Goal: Information Seeking & Learning: Understand process/instructions

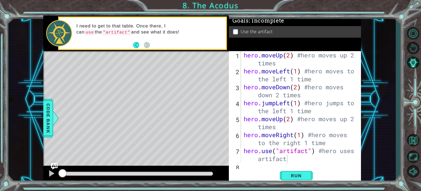
drag, startPoint x: 241, startPoint y: 53, endPoint x: 306, endPoint y: 82, distance: 71.4
click at [310, 85] on div "hero.use("artifact") #hero uses artifact 1 2 3 4 5 6 7 8 hero . moveUp ( 2 ) #h…" at bounding box center [294, 106] width 131 height 111
click at [244, 55] on div "hero . moveUp ( 2 ) #hero moves up 2 times hero . moveLeft ( 1 ) #hero moves to…" at bounding box center [301, 118] width 116 height 135
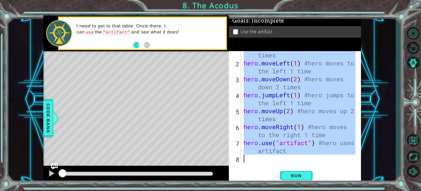
scroll to position [8, 0]
drag, startPoint x: 244, startPoint y: 55, endPoint x: 316, endPoint y: 187, distance: 150.6
click at [316, 187] on div "1 ההההההההההההההההההההההההההההההההההההההההההההההההההההההההההההההההההההההההההההה…" at bounding box center [210, 95] width 421 height 191
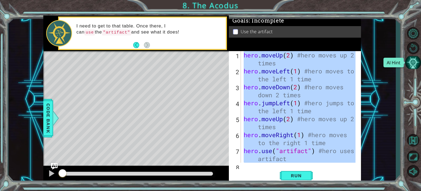
scroll to position [0, 0]
click at [380, 69] on div "1 ההההההההההההההההההההההההההההההההההההההההההההההההההההההההההההההההההההההההההההה…" at bounding box center [203, 99] width 388 height 168
click at [215, 71] on div "Level Map" at bounding box center [169, 132] width 253 height 162
click at [292, 54] on div "hero . moveUp ( 2 ) #hero moves up 2 times hero . moveLeft ( 1 ) #hero moves to…" at bounding box center [299, 106] width 113 height 111
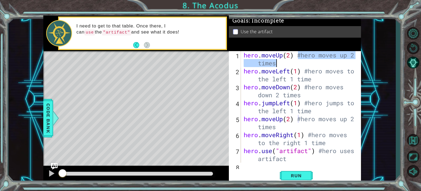
drag, startPoint x: 299, startPoint y: 55, endPoint x: 356, endPoint y: 60, distance: 57.4
click at [356, 60] on div "hero.moveUp(2) #hero moves up 2 times 1 2 3 4 5 6 7 8 hero . moveUp ( 2 ) #hero…" at bounding box center [294, 106] width 131 height 111
click at [306, 71] on div "hero . moveUp ( 2 ) #hero moves up 2 times hero . moveLeft ( 1 ) #hero moves to…" at bounding box center [301, 118] width 116 height 135
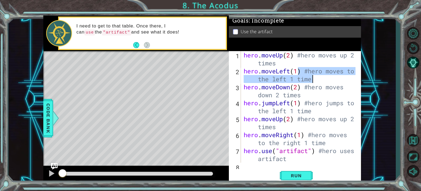
drag, startPoint x: 306, startPoint y: 71, endPoint x: 338, endPoint y: 83, distance: 33.9
click at [338, 83] on div "hero . moveUp ( 2 ) #hero moves up 2 times hero . moveLeft ( 1 ) #hero moves to…" at bounding box center [301, 118] width 116 height 135
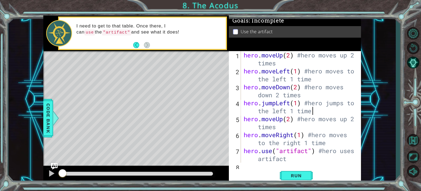
click at [316, 109] on div "hero . moveUp ( 2 ) #hero moves up 2 times hero . moveLeft ( 1 ) #hero moves to…" at bounding box center [301, 118] width 116 height 135
click at [304, 71] on div "hero . moveUp ( 2 ) #hero moves up 2 times hero . moveLeft ( 1 ) #hero moves to…" at bounding box center [301, 118] width 116 height 135
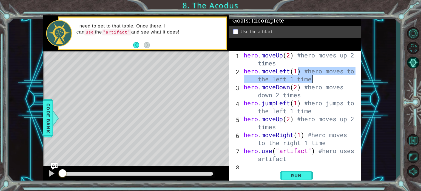
drag, startPoint x: 304, startPoint y: 71, endPoint x: 322, endPoint y: 79, distance: 19.0
click at [322, 79] on div "hero . moveUp ( 2 ) #hero moves up 2 times hero . moveLeft ( 1 ) #hero moves to…" at bounding box center [301, 118] width 116 height 135
click at [328, 86] on div "hero . moveUp ( 2 ) #hero moves up 2 times hero . moveLeft ( 1 ) #hero moves to…" at bounding box center [301, 118] width 116 height 135
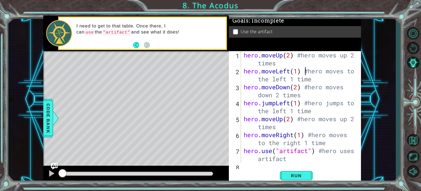
click at [306, 71] on div "hero . moveUp ( 2 ) #hero moves up 2 times hero . moveLeft ( 1 ) #hero moves to…" at bounding box center [301, 118] width 116 height 135
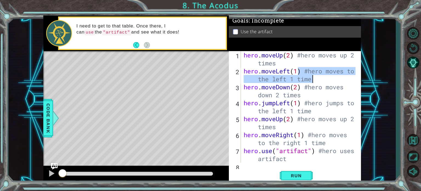
drag, startPoint x: 306, startPoint y: 71, endPoint x: 317, endPoint y: 78, distance: 12.7
click at [317, 78] on div "hero . moveUp ( 2 ) #hero moves up 2 times hero . moveLeft ( 1 ) #hero moves to…" at bounding box center [301, 118] width 116 height 135
click at [307, 87] on div "hero . moveUp ( 2 ) #hero moves up 2 times hero . moveLeft ( 1 ) #hero moves to…" at bounding box center [301, 118] width 116 height 135
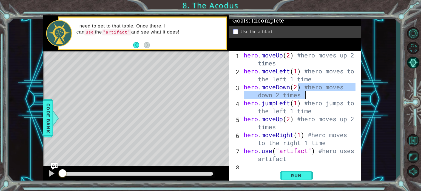
drag, startPoint x: 307, startPoint y: 87, endPoint x: 312, endPoint y: 95, distance: 10.0
click at [312, 95] on div "hero . moveUp ( 2 ) #hero moves up 2 times hero . moveLeft ( 1 ) #hero moves to…" at bounding box center [301, 118] width 116 height 135
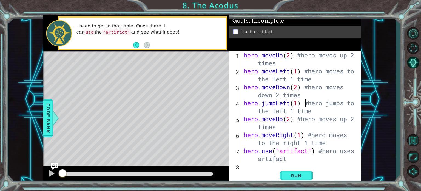
click at [307, 103] on div "hero . moveUp ( 2 ) #hero moves up 2 times hero . moveLeft ( 1 ) #hero moves to…" at bounding box center [301, 118] width 116 height 135
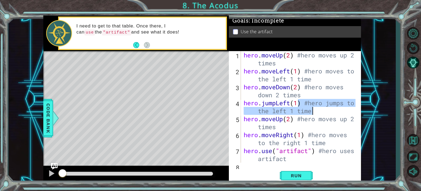
drag, startPoint x: 307, startPoint y: 103, endPoint x: 311, endPoint y: 109, distance: 7.9
click at [311, 109] on div "hero . moveUp ( 2 ) #hero moves up 2 times hero . moveLeft ( 1 ) #hero moves to…" at bounding box center [301, 118] width 116 height 135
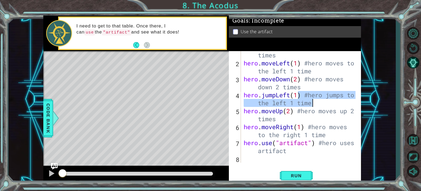
click at [298, 111] on div "hero . moveUp ( 2 ) #hero moves up 2 times hero . moveLeft ( 1 ) #hero moves to…" at bounding box center [301, 110] width 116 height 135
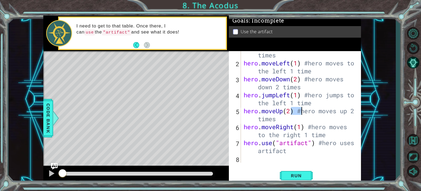
click at [298, 111] on div "hero . moveUp ( 2 ) #hero moves up 2 times hero . moveLeft ( 1 ) #hero moves to…" at bounding box center [301, 110] width 116 height 135
click at [301, 111] on div "hero . moveUp ( 2 ) #hero moves up 2 times hero . moveLeft ( 1 ) #hero moves to…" at bounding box center [299, 106] width 113 height 111
click at [301, 111] on div "hero . moveUp ( 2 ) #hero moves up 2 times hero . moveLeft ( 1 ) #hero moves to…" at bounding box center [301, 110] width 116 height 135
click at [299, 111] on div "hero . moveUp ( 2 ) #hero moves up 2 times hero . moveLeft ( 1 ) #hero moves to…" at bounding box center [301, 110] width 116 height 135
click at [299, 111] on div "hero . moveUp ( 2 ) #hero moves up 2 times hero . moveLeft ( 1 ) #hero moves to…" at bounding box center [299, 106] width 113 height 111
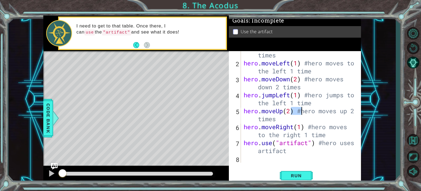
click at [299, 111] on div "hero . moveUp ( 2 ) #hero moves up 2 times hero . moveLeft ( 1 ) #hero moves to…" at bounding box center [301, 110] width 116 height 135
click at [301, 111] on div "hero . moveUp ( 2 ) #hero moves up 2 times hero . moveLeft ( 1 ) #hero moves to…" at bounding box center [299, 106] width 113 height 111
click at [301, 111] on div "hero . moveUp ( 2 ) #hero moves up 2 times hero . moveLeft ( 1 ) #hero moves to…" at bounding box center [301, 110] width 116 height 135
click at [301, 111] on div "hero . moveUp ( 2 ) #hero moves up 2 times hero . moveLeft ( 1 ) #hero moves to…" at bounding box center [299, 106] width 113 height 111
click at [301, 111] on div "hero . moveUp ( 2 ) #hero moves up 2 times hero . moveLeft ( 1 ) #hero moves to…" at bounding box center [301, 110] width 116 height 135
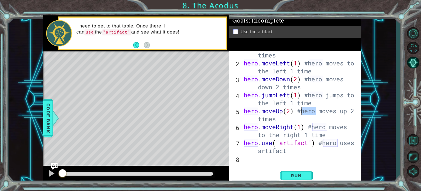
click at [301, 111] on div "hero . moveUp ( 2 ) #hero moves up 2 times hero . moveLeft ( 1 ) #hero moves to…" at bounding box center [301, 110] width 116 height 135
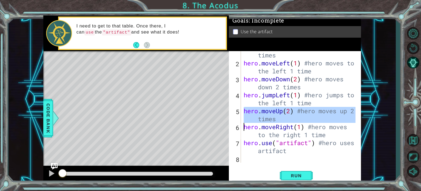
click at [301, 111] on div "hero . moveUp ( 2 ) #hero moves up 2 times hero . moveLeft ( 1 ) #hero moves to…" at bounding box center [301, 110] width 116 height 135
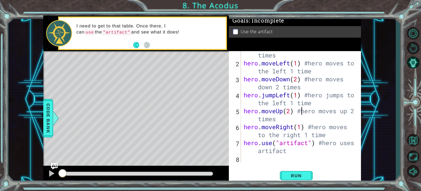
click at [301, 111] on div "hero . moveUp ( 2 ) #hero moves up 2 times hero . moveLeft ( 1 ) #hero moves to…" at bounding box center [301, 110] width 116 height 135
drag, startPoint x: 298, startPoint y: 111, endPoint x: 342, endPoint y: 119, distance: 43.8
click at [342, 119] on div "hero . moveUp ( 2 ) #hero moves up 2 times hero . moveLeft ( 1 ) #hero moves to…" at bounding box center [301, 110] width 116 height 135
click at [311, 127] on div "hero . moveUp ( 2 ) #hero moves up 2 times hero . moveLeft ( 1 ) #hero moves to…" at bounding box center [301, 110] width 116 height 135
click at [311, 129] on div "hero . moveUp ( 2 ) #hero moves up 2 times hero . moveLeft ( 1 ) #hero moves to…" at bounding box center [301, 110] width 116 height 135
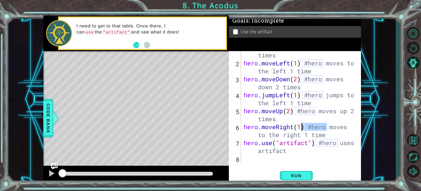
click at [310, 128] on div "hero . moveUp ( 2 ) #hero moves up 2 times hero . moveLeft ( 1 ) #hero moves to…" at bounding box center [299, 106] width 113 height 111
drag, startPoint x: 310, startPoint y: 128, endPoint x: 320, endPoint y: 127, distance: 10.2
click at [320, 127] on div "hero . moveUp ( 2 ) #hero moves up 2 times hero . moveLeft ( 1 ) #hero moves to…" at bounding box center [301, 110] width 116 height 135
click at [320, 127] on div "hero . moveUp ( 2 ) #hero moves up 2 times hero . moveLeft ( 1 ) #hero moves to…" at bounding box center [299, 106] width 113 height 111
click at [313, 127] on div "hero . moveUp ( 2 ) #hero moves up 2 times hero . moveLeft ( 1 ) #hero moves to…" at bounding box center [301, 110] width 116 height 135
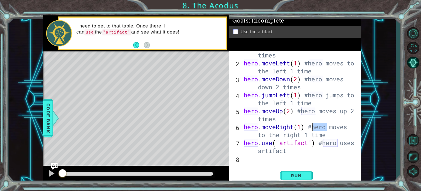
click at [313, 127] on div "hero . moveUp ( 2 ) #hero moves up 2 times hero . moveLeft ( 1 ) #hero moves to…" at bounding box center [301, 110] width 116 height 135
click at [314, 127] on div "hero . moveUp ( 2 ) #hero moves up 2 times hero . moveLeft ( 1 ) #hero moves to…" at bounding box center [299, 106] width 113 height 111
click at [312, 127] on div "hero . moveUp ( 2 ) #hero moves up 2 times hero . moveLeft ( 1 ) #hero moves to…" at bounding box center [301, 110] width 116 height 135
click at [312, 127] on div "hero . moveUp ( 2 ) #hero moves up 2 times hero . moveLeft ( 1 ) #hero moves to…" at bounding box center [299, 106] width 113 height 111
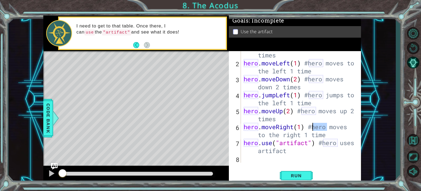
click at [312, 127] on div "hero . moveUp ( 2 ) #hero moves up 2 times hero . moveLeft ( 1 ) #hero moves to…" at bounding box center [301, 110] width 116 height 135
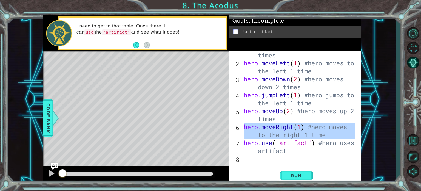
click at [312, 127] on div "hero . moveUp ( 2 ) #hero moves up 2 times hero . moveLeft ( 1 ) #hero moves to…" at bounding box center [301, 110] width 116 height 135
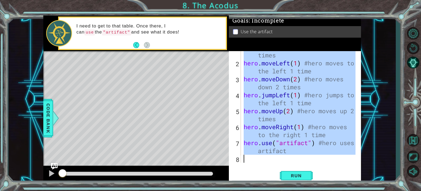
click at [312, 127] on div "hero . moveUp ( 2 ) #hero moves up 2 times hero . moveLeft ( 1 ) #hero moves to…" at bounding box center [301, 110] width 116 height 135
click at [313, 127] on div "hero . moveUp ( 2 ) #hero moves up 2 times hero . moveLeft ( 1 ) #hero moves to…" at bounding box center [299, 106] width 113 height 111
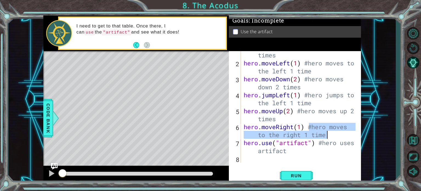
drag, startPoint x: 310, startPoint y: 126, endPoint x: 341, endPoint y: 134, distance: 32.2
click at [341, 134] on div "hero . moveUp ( 2 ) #hero moves up 2 times hero . moveLeft ( 1 ) #hero moves to…" at bounding box center [301, 110] width 116 height 135
click at [321, 143] on div "hero . moveUp ( 2 ) #hero moves up 2 times hero . moveLeft ( 1 ) #hero moves to…" at bounding box center [301, 110] width 116 height 135
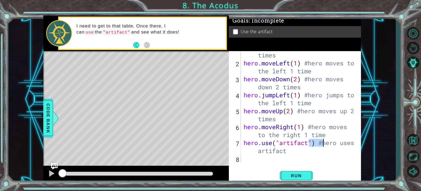
drag, startPoint x: 321, startPoint y: 143, endPoint x: 324, endPoint y: 143, distance: 3.0
click at [324, 143] on div "hero . moveUp ( 2 ) #hero moves up 2 times hero . moveLeft ( 1 ) #hero moves to…" at bounding box center [301, 110] width 116 height 135
click at [324, 143] on div "hero . moveUp ( 2 ) #hero moves up 2 times hero . moveLeft ( 1 ) #hero moves to…" at bounding box center [299, 106] width 113 height 111
click at [322, 143] on div "hero . moveUp ( 2 ) #hero moves up 2 times hero . moveLeft ( 1 ) #hero moves to…" at bounding box center [301, 110] width 116 height 135
click at [322, 143] on div "hero . moveUp ( 2 ) #hero moves up 2 times hero . moveLeft ( 1 ) #hero moves to…" at bounding box center [299, 106] width 113 height 111
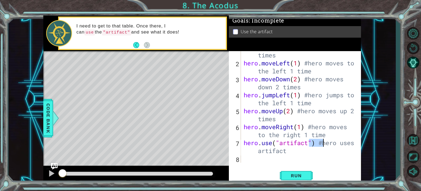
click at [324, 143] on div "hero . moveUp ( 2 ) #hero moves up 2 times hero . moveLeft ( 1 ) #hero moves to…" at bounding box center [301, 110] width 116 height 135
click at [324, 143] on div "hero . moveUp ( 2 ) #hero moves up 2 times hero . moveLeft ( 1 ) #hero moves to…" at bounding box center [299, 106] width 113 height 111
click at [317, 141] on div "hero . moveUp ( 2 ) #hero moves up 2 times hero . moveLeft ( 1 ) #hero moves to…" at bounding box center [301, 110] width 116 height 135
drag, startPoint x: 322, startPoint y: 143, endPoint x: 360, endPoint y: 151, distance: 39.1
click at [360, 151] on div "hero.use("artifact") #hero uses artifact 1 2 3 4 5 6 7 8 hero . moveUp ( 2 ) #h…" at bounding box center [294, 106] width 131 height 111
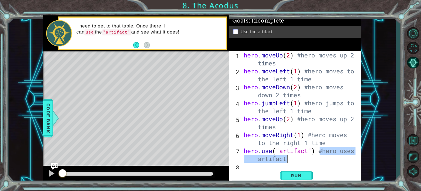
scroll to position [0, 0]
drag, startPoint x: 241, startPoint y: 53, endPoint x: 269, endPoint y: 63, distance: 29.7
click at [269, 63] on div "hero.use("artifact") #hero uses artifact 1 2 3 4 5 6 7 8 hero . moveUp ( 2 ) #h…" at bounding box center [294, 106] width 131 height 111
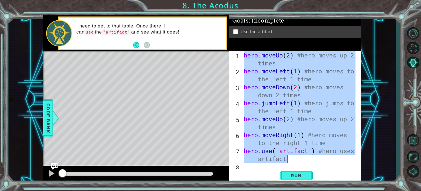
scroll to position [8, 0]
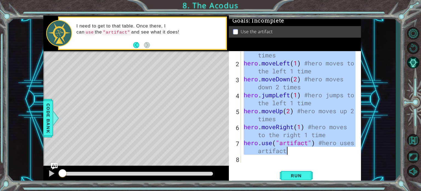
drag, startPoint x: 244, startPoint y: 54, endPoint x: 320, endPoint y: 152, distance: 124.1
click at [320, 152] on div "hero . moveUp ( 2 ) #hero moves up 2 times hero . moveLeft ( 1 ) #hero moves to…" at bounding box center [301, 110] width 116 height 135
type textarea "hero.moveRight(1) #hero moves to the right 1 time hero.use("artifact") #hero us…"
